Goal: Check status: Check status

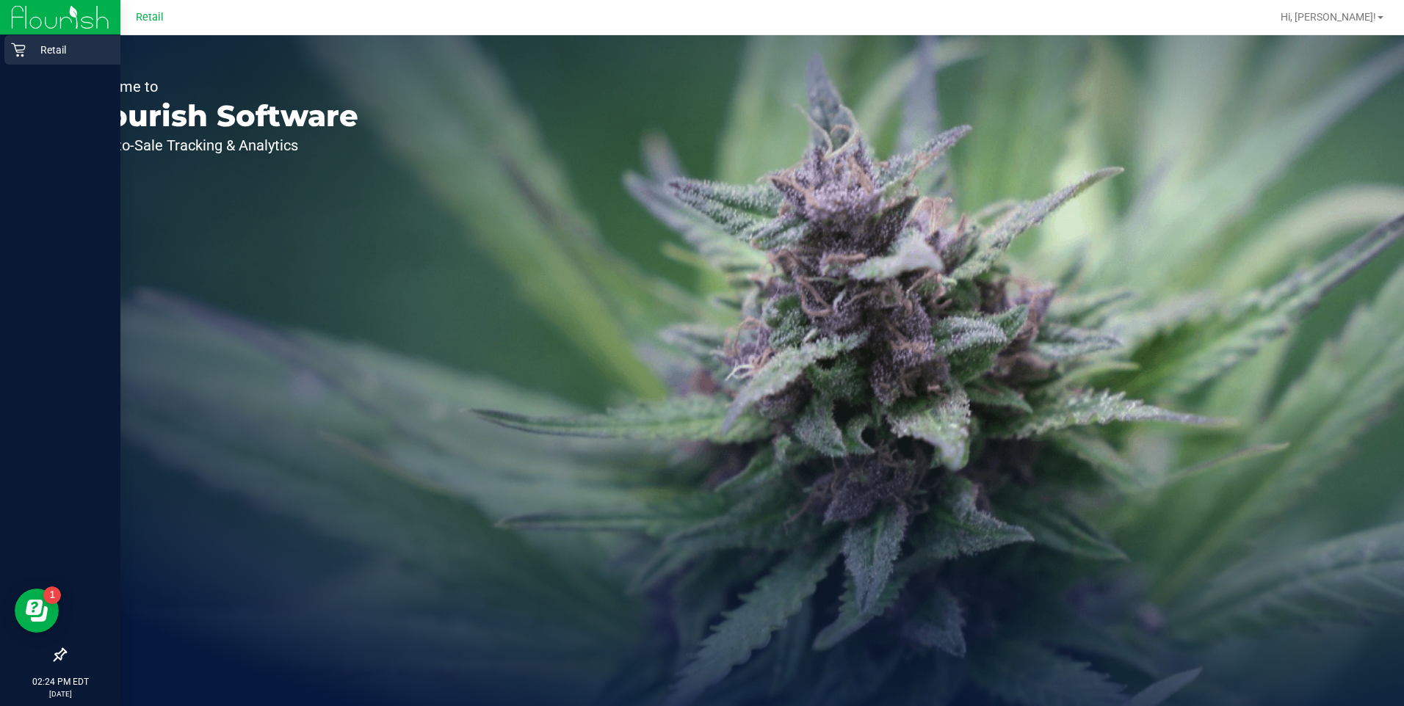
click at [10, 44] on div "Retail" at bounding box center [62, 49] width 116 height 29
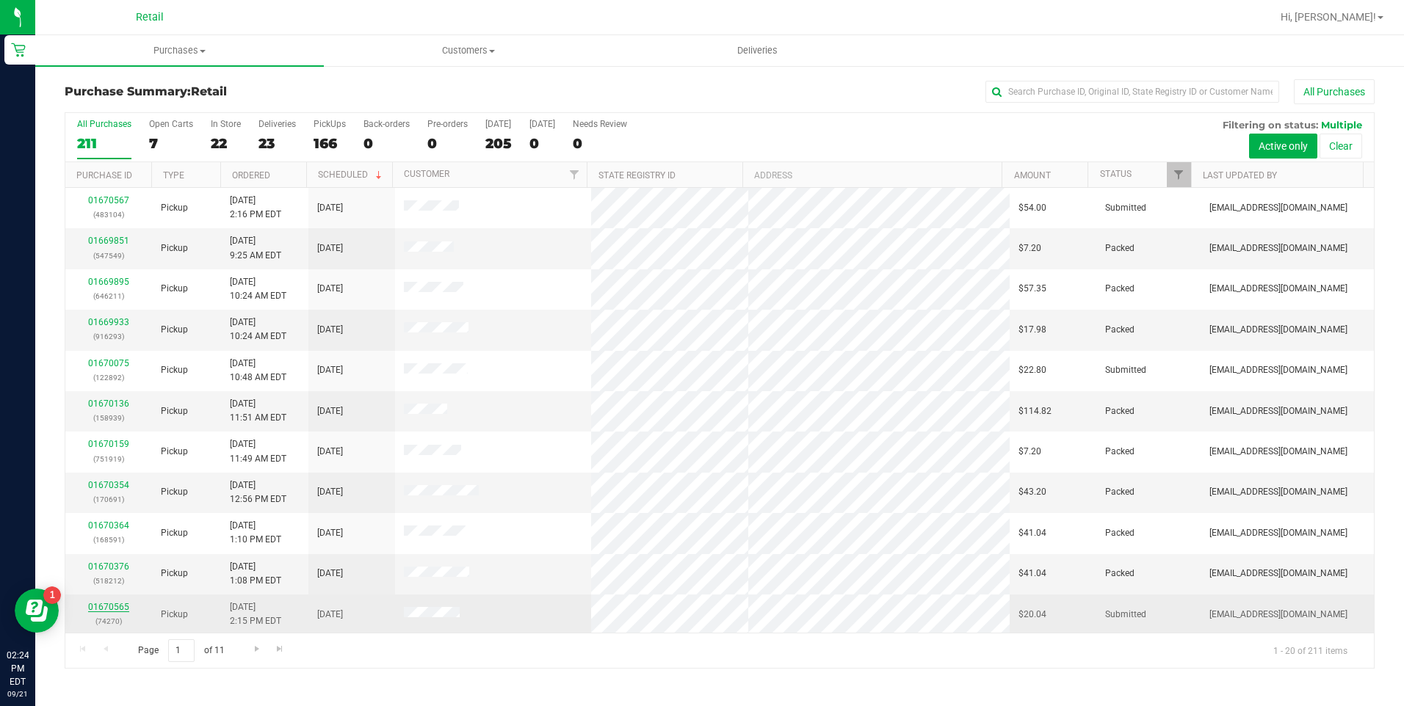
click at [108, 607] on link "01670565" at bounding box center [108, 607] width 41 height 10
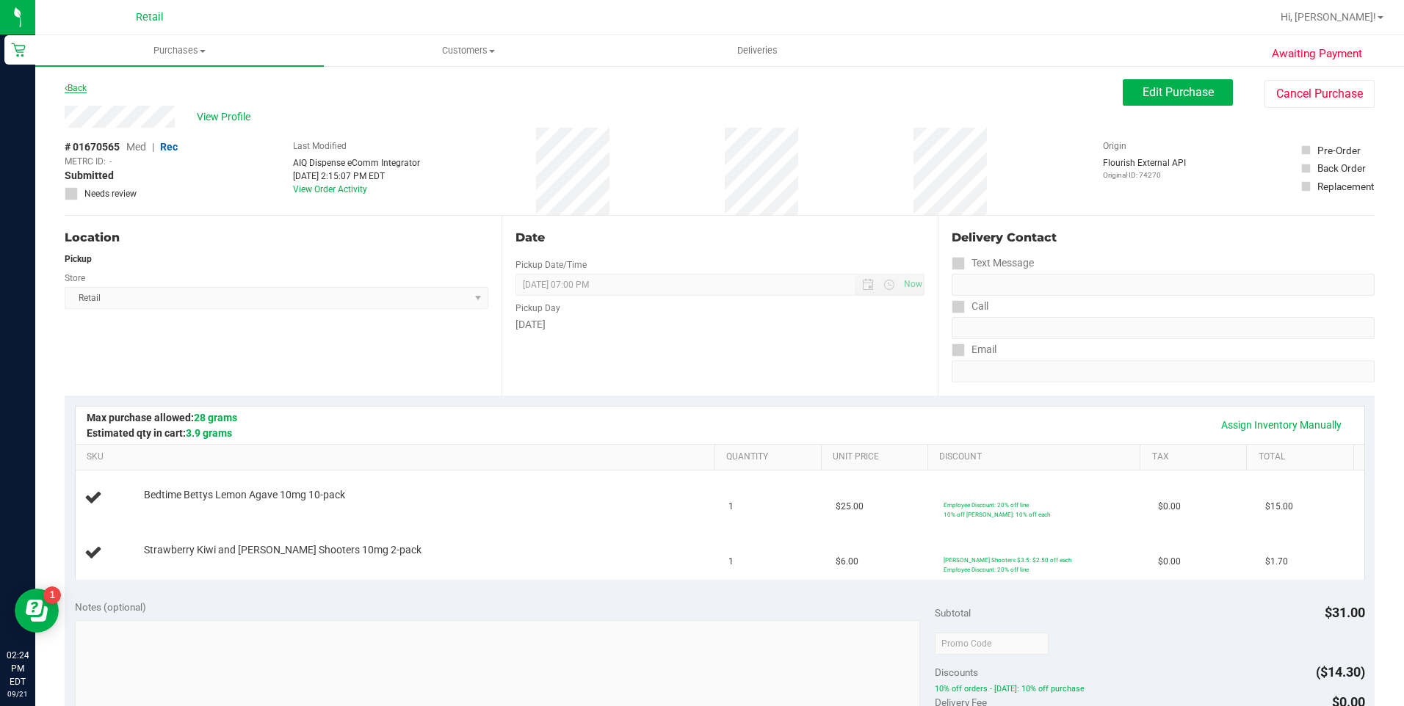
click at [75, 84] on link "Back" at bounding box center [76, 88] width 22 height 10
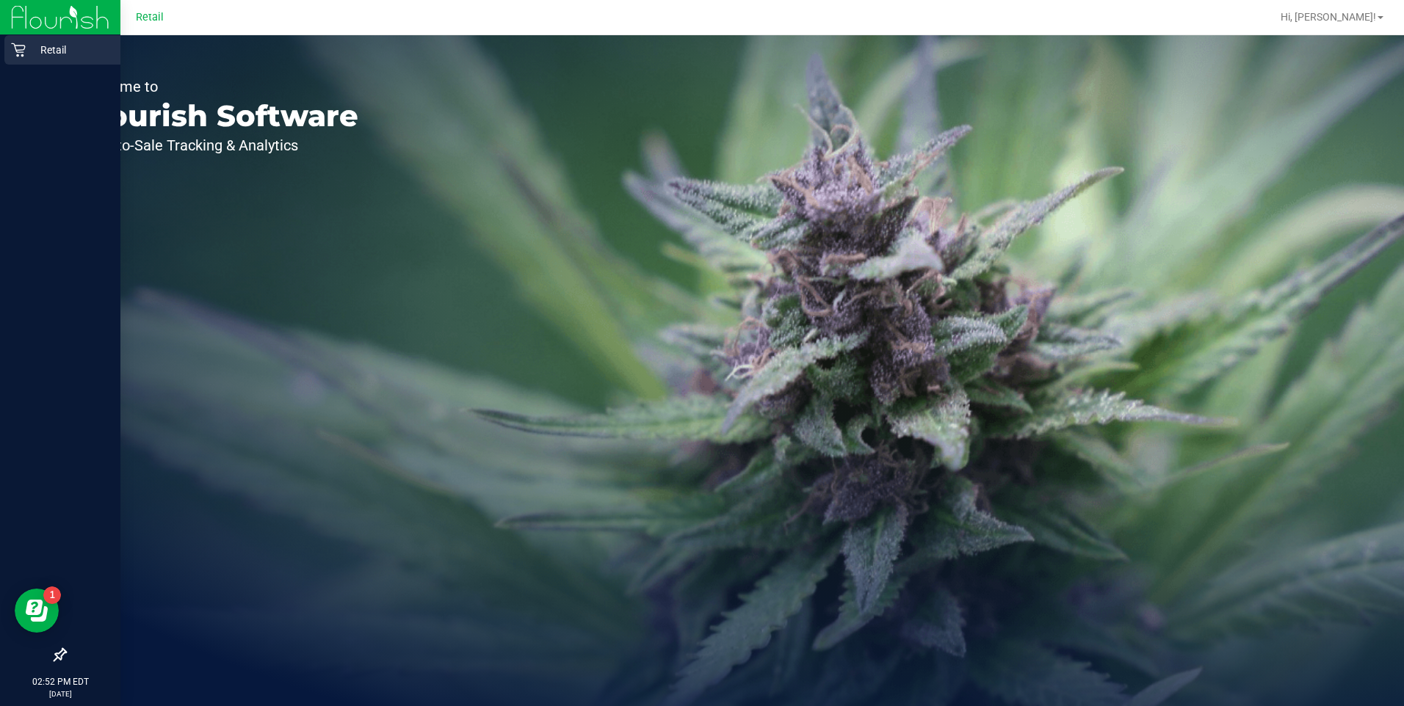
click at [6, 41] on div "Retail" at bounding box center [62, 49] width 116 height 29
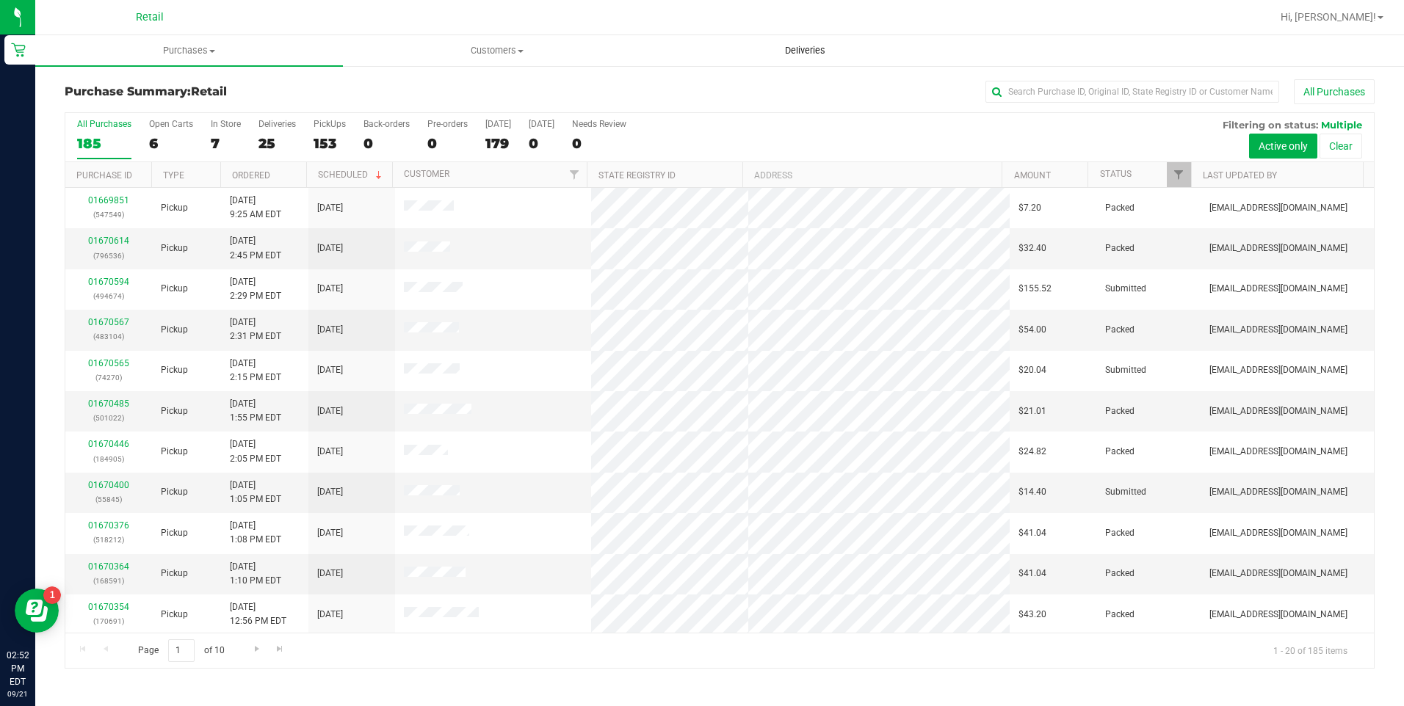
click at [841, 55] on span "Deliveries" at bounding box center [805, 50] width 80 height 13
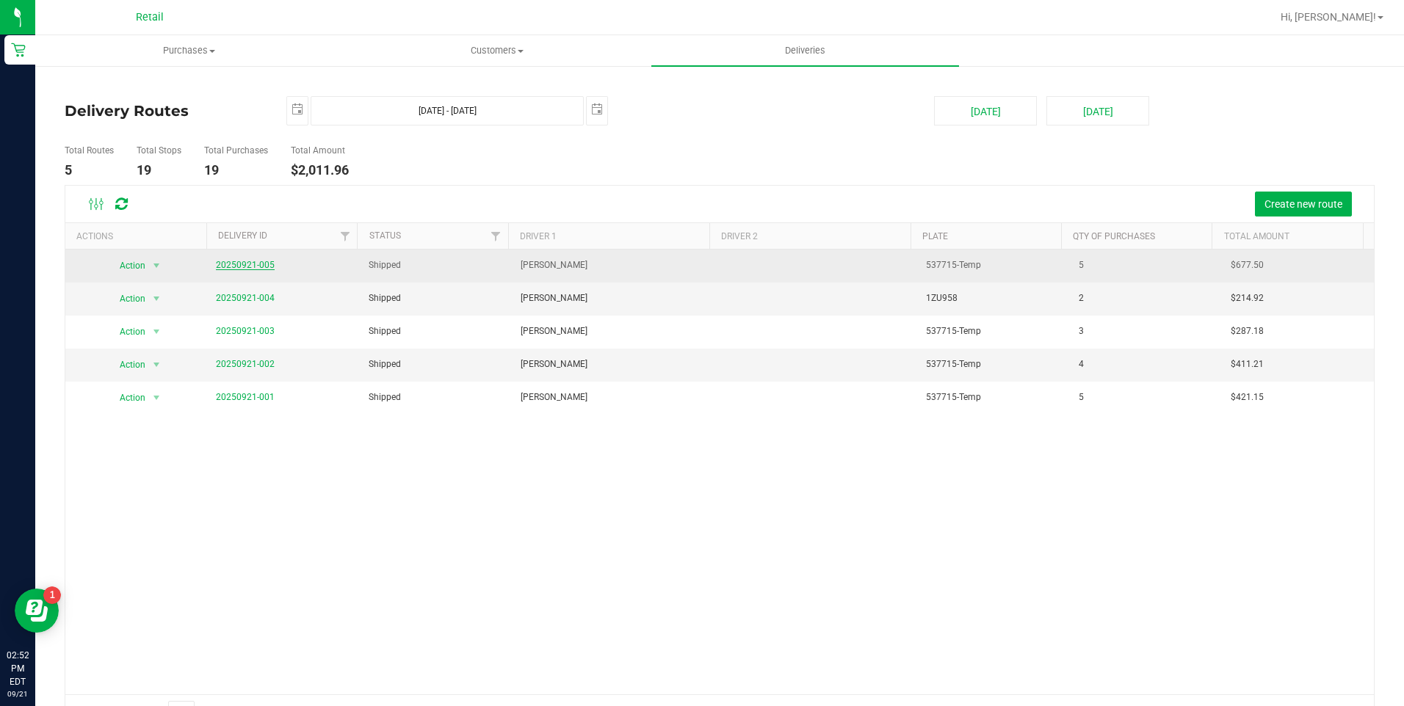
click at [239, 267] on link "20250921-005" at bounding box center [245, 265] width 59 height 10
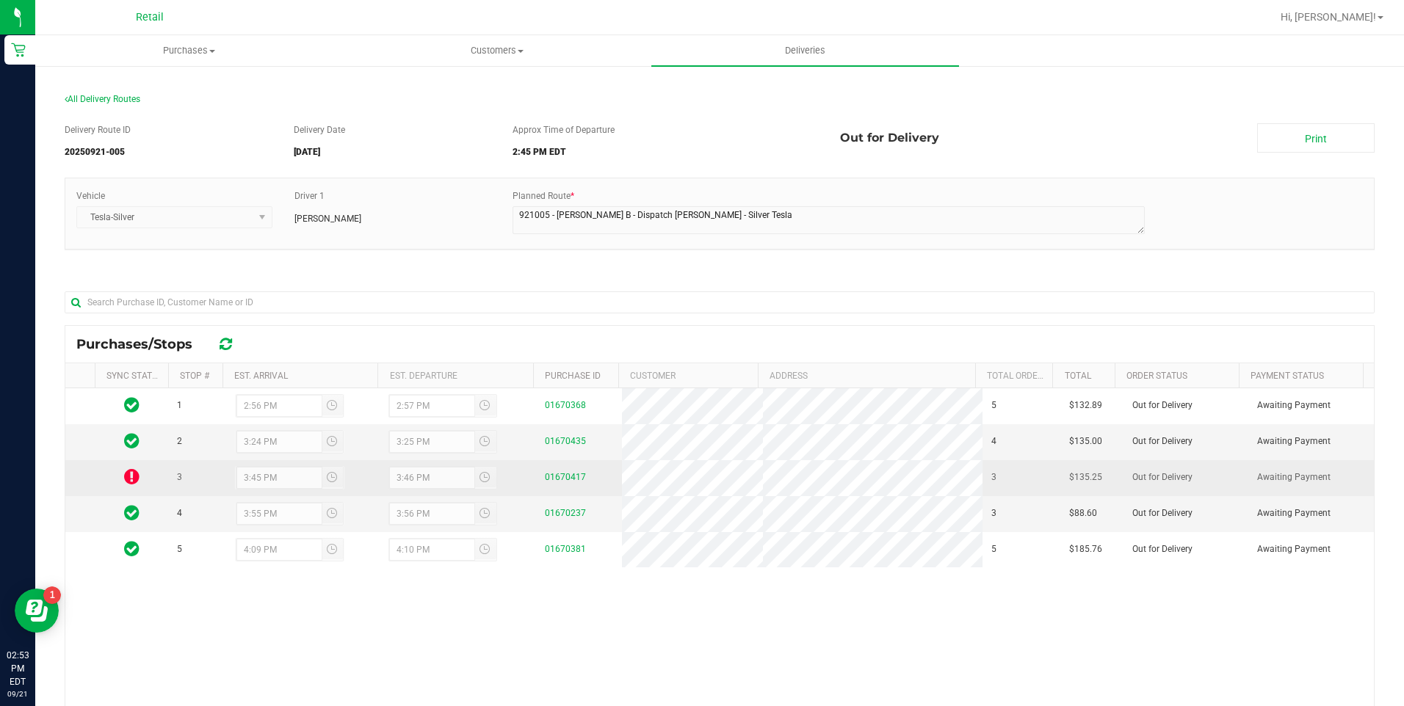
click at [139, 474] on icon at bounding box center [131, 477] width 15 height 18
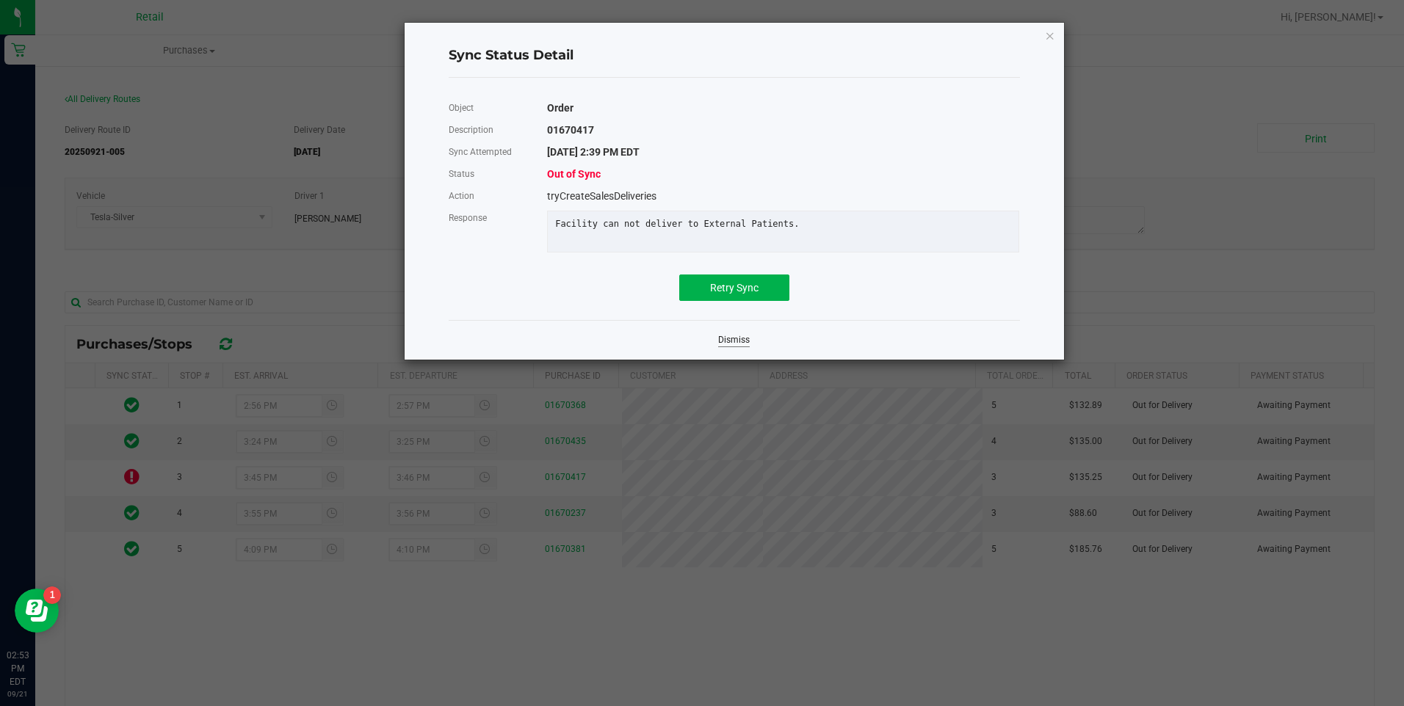
click at [737, 347] on link "Dismiss" at bounding box center [734, 340] width 32 height 12
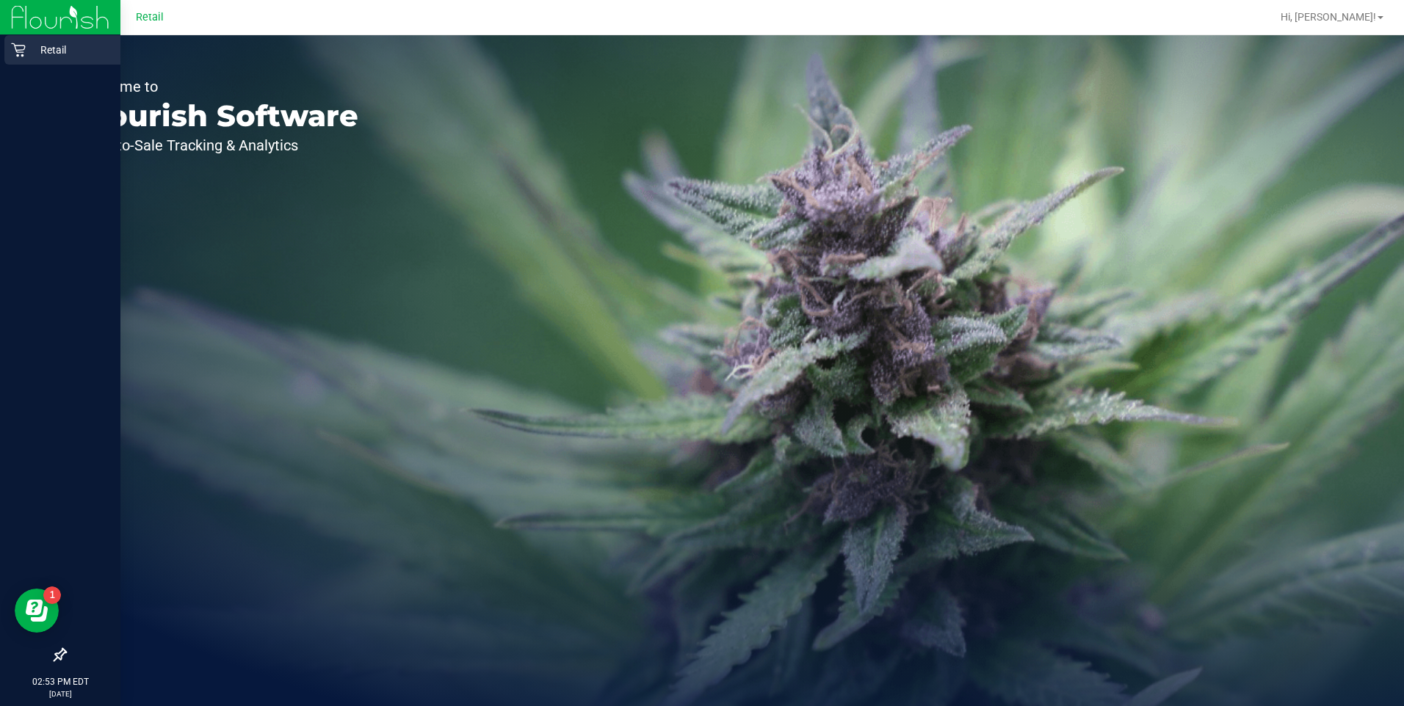
click at [27, 58] on p "Retail" at bounding box center [70, 50] width 88 height 18
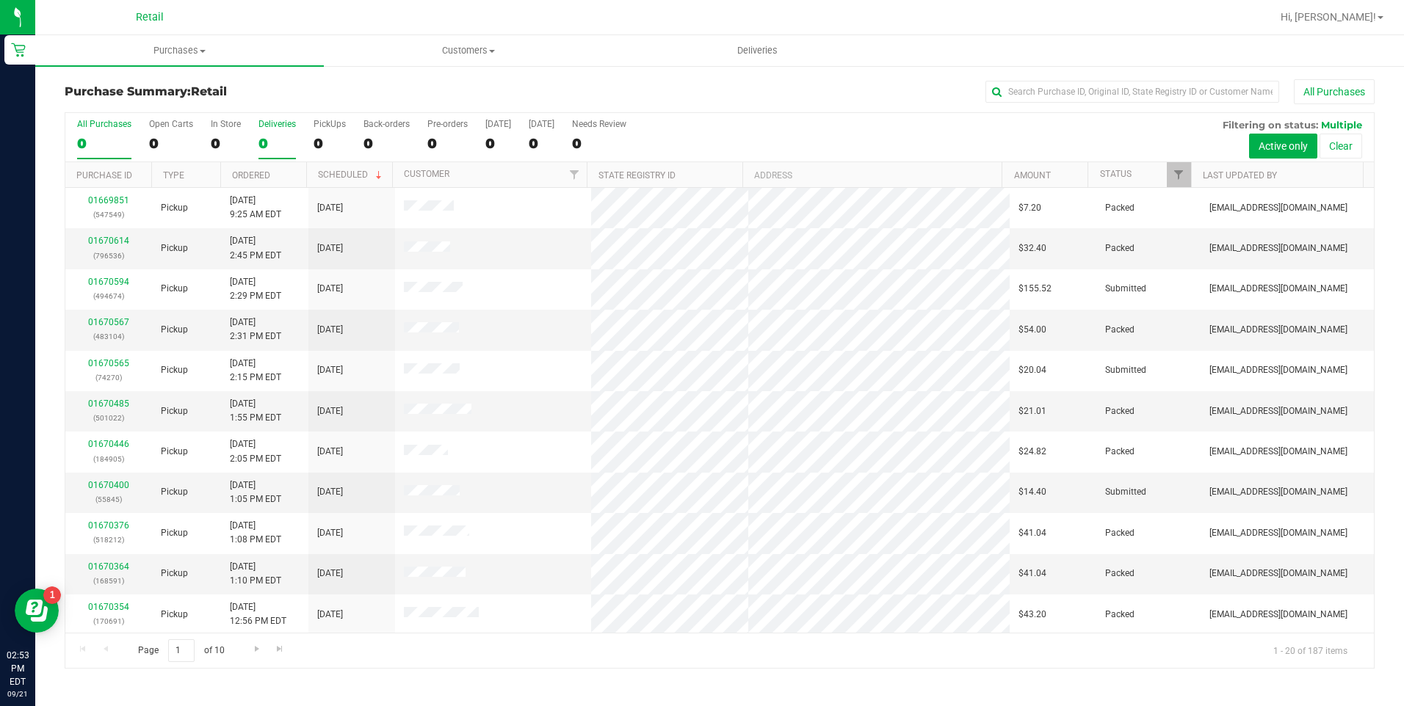
click at [267, 145] on div "0" at bounding box center [276, 143] width 37 height 17
click at [0, 0] on input "Deliveries 0" at bounding box center [0, 0] width 0 height 0
click at [272, 649] on span "Go to the last page" at bounding box center [275, 649] width 12 height 12
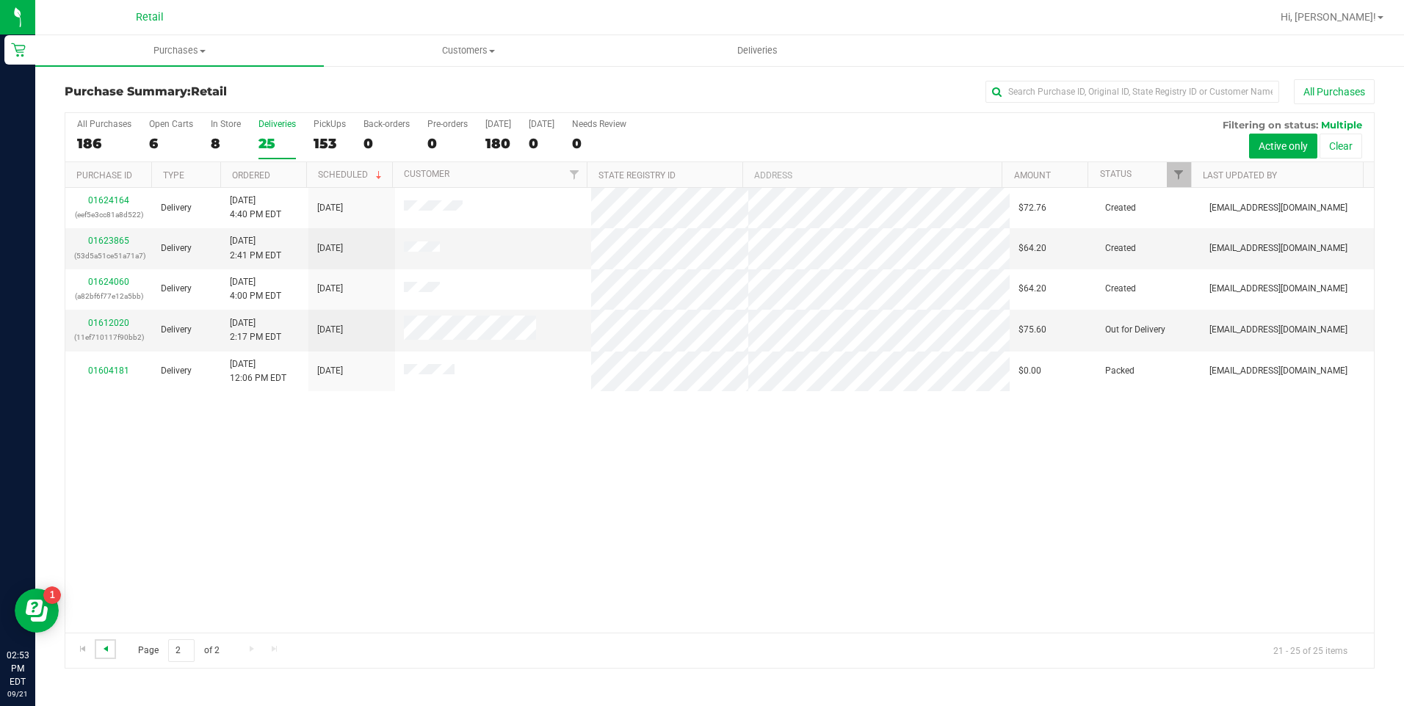
click at [107, 649] on span "Go to the previous page" at bounding box center [106, 649] width 12 height 12
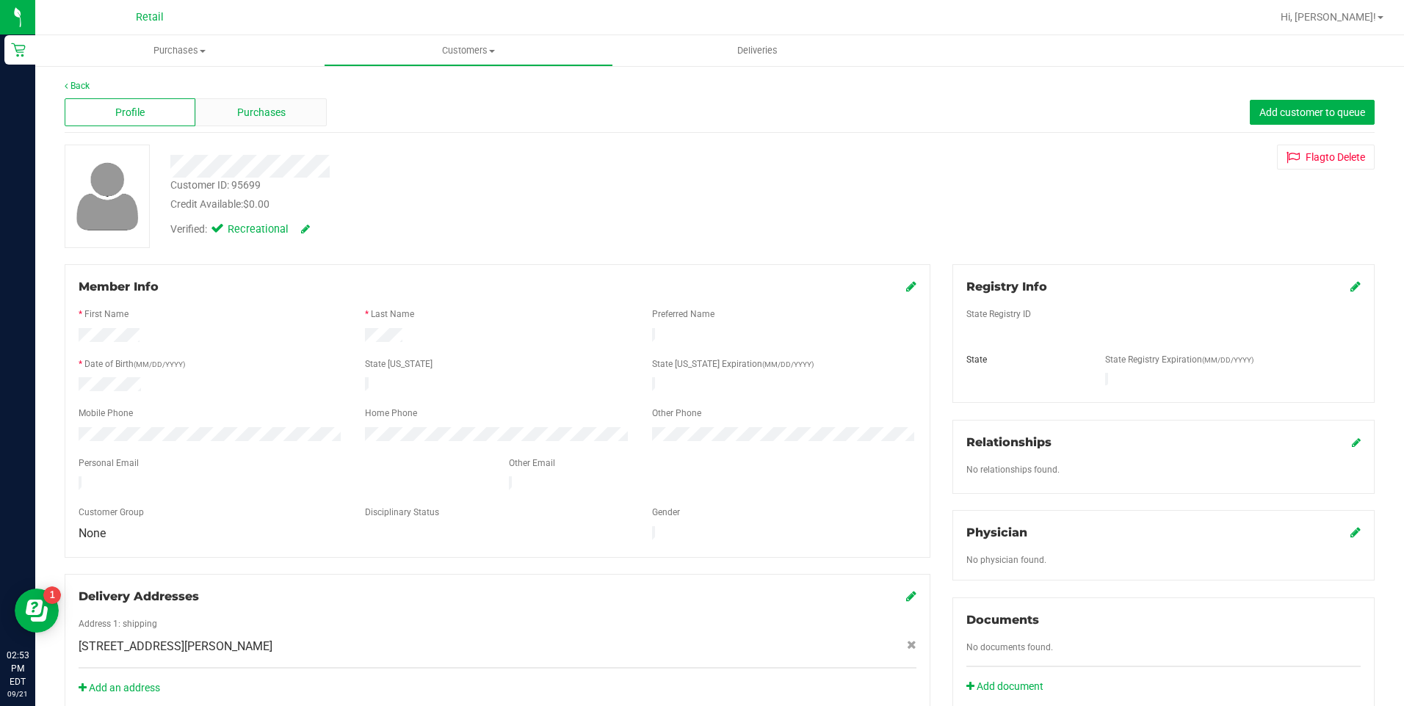
click at [243, 115] on span "Purchases" at bounding box center [261, 112] width 48 height 15
